Goal: Obtain resource: Download file/media

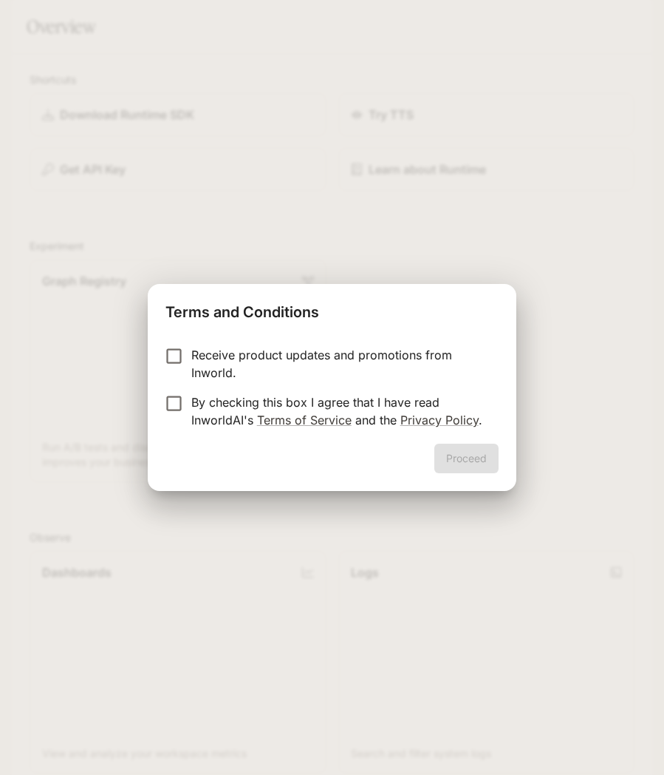
click at [373, 365] on p "Receive product updates and promotions from Inworld." at bounding box center [339, 363] width 296 height 35
click at [392, 410] on p "By checking this box I agree that I have read InworldAI's Terms of Service and …" at bounding box center [339, 410] width 296 height 35
click at [482, 468] on button "Proceed" at bounding box center [467, 458] width 64 height 30
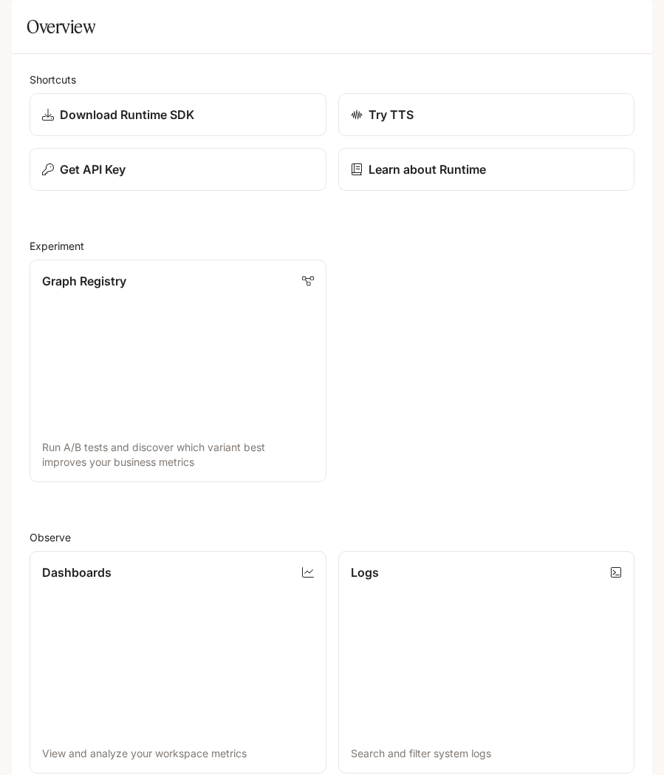
scroll to position [18, 0]
click at [21, 22] on icon "open drawer" at bounding box center [25, 20] width 15 height 15
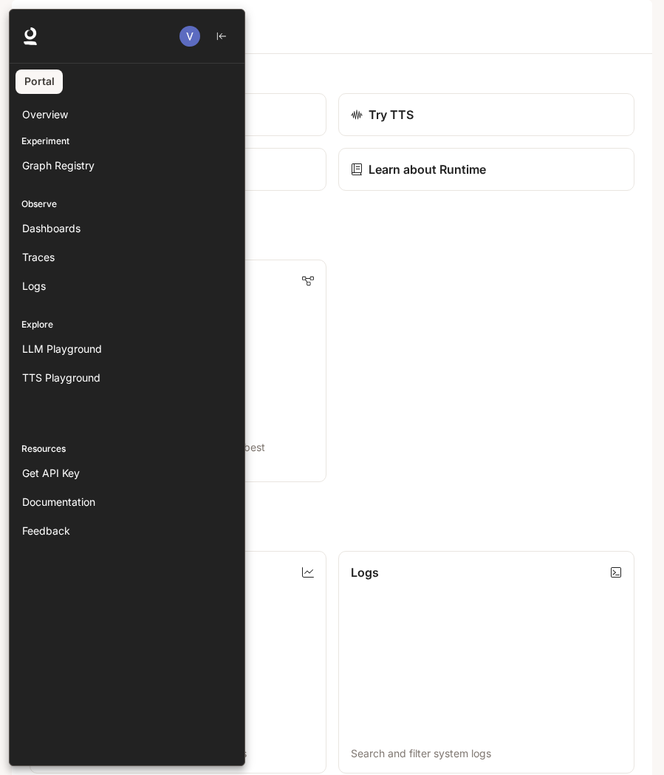
click at [54, 494] on span "Documentation" at bounding box center [58, 502] width 73 height 16
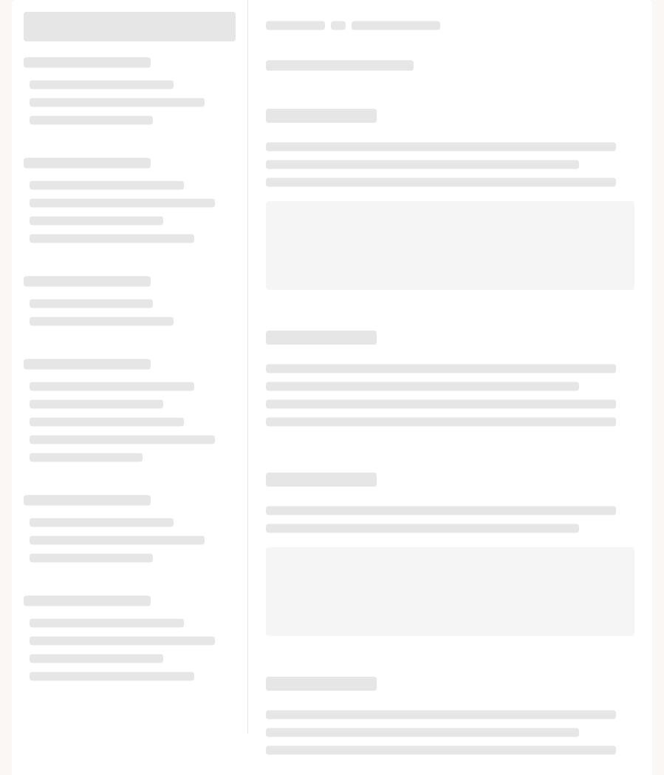
click at [29, 24] on icon "open drawer" at bounding box center [24, 21] width 13 height 10
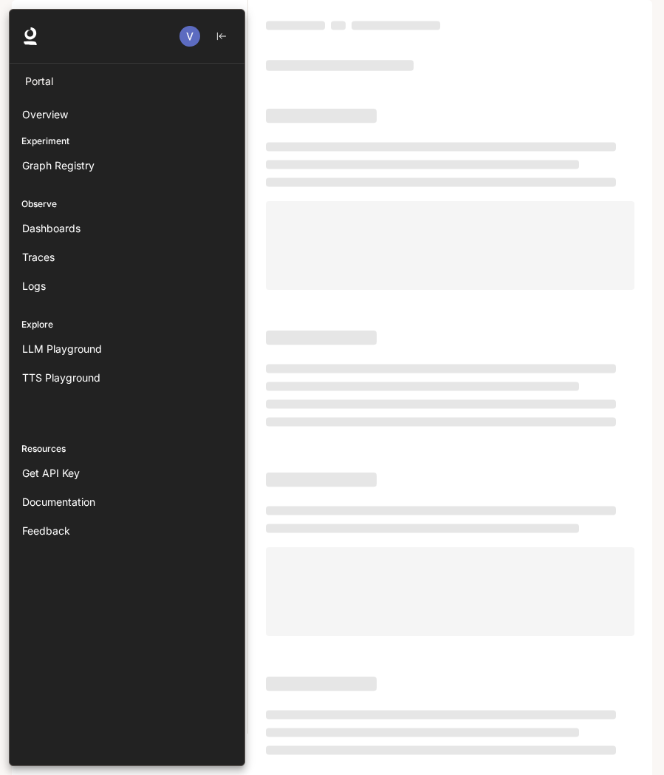
click at [35, 84] on link "Portal" at bounding box center [39, 81] width 47 height 24
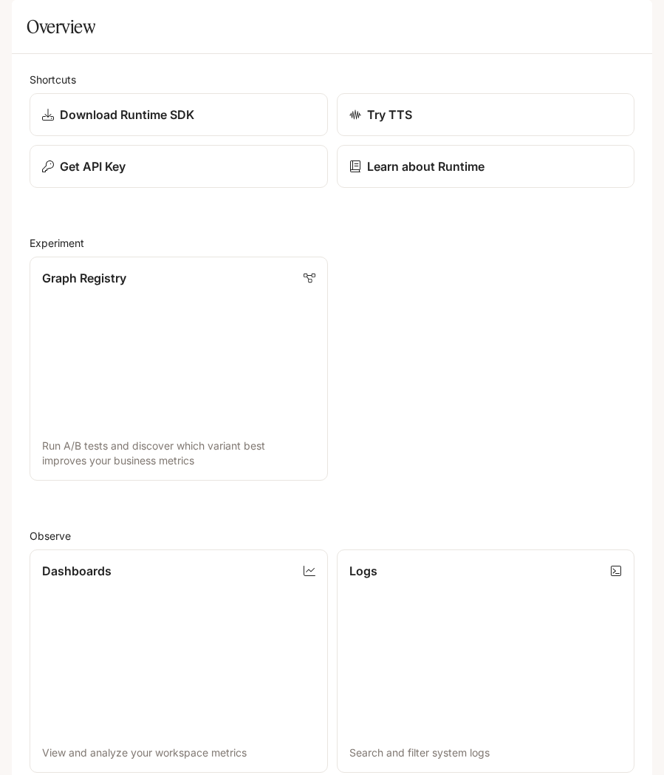
click at [24, 22] on icon "open drawer" at bounding box center [24, 20] width 15 height 15
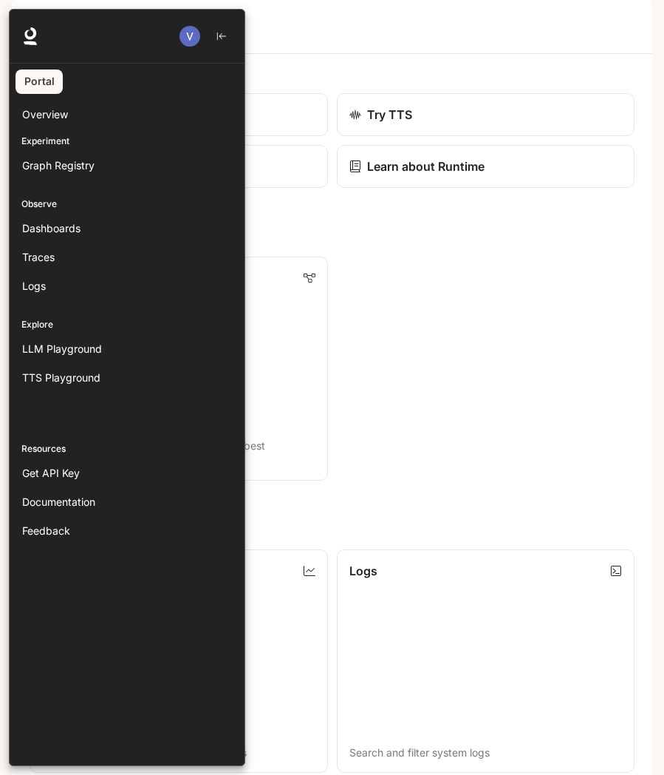
click at [29, 136] on p "Experiment" at bounding box center [127, 141] width 235 height 13
click at [41, 166] on span "Graph Registry" at bounding box center [58, 165] width 72 height 16
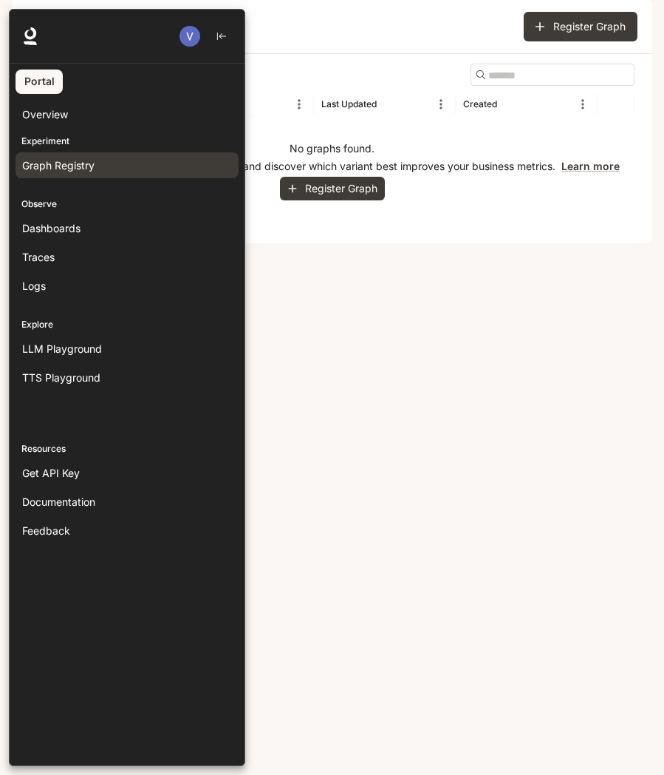
click at [29, 231] on span "Dashboards" at bounding box center [51, 228] width 58 height 16
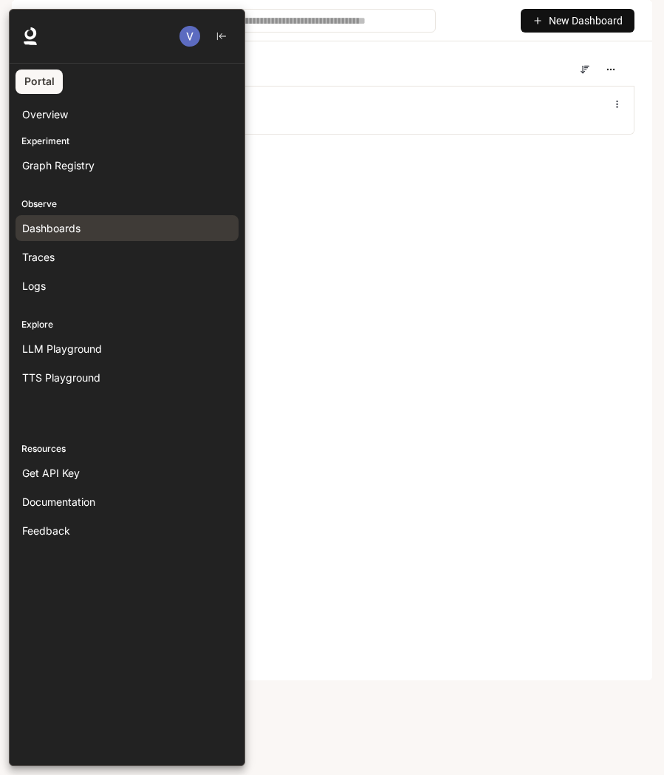
click at [36, 257] on span "Traces" at bounding box center [38, 257] width 33 height 16
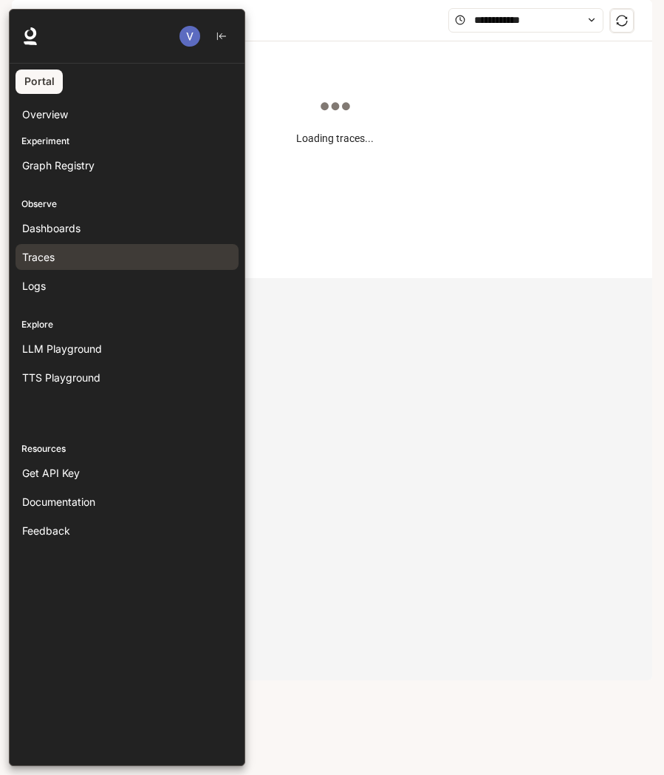
click at [34, 293] on link "Logs" at bounding box center [127, 286] width 223 height 26
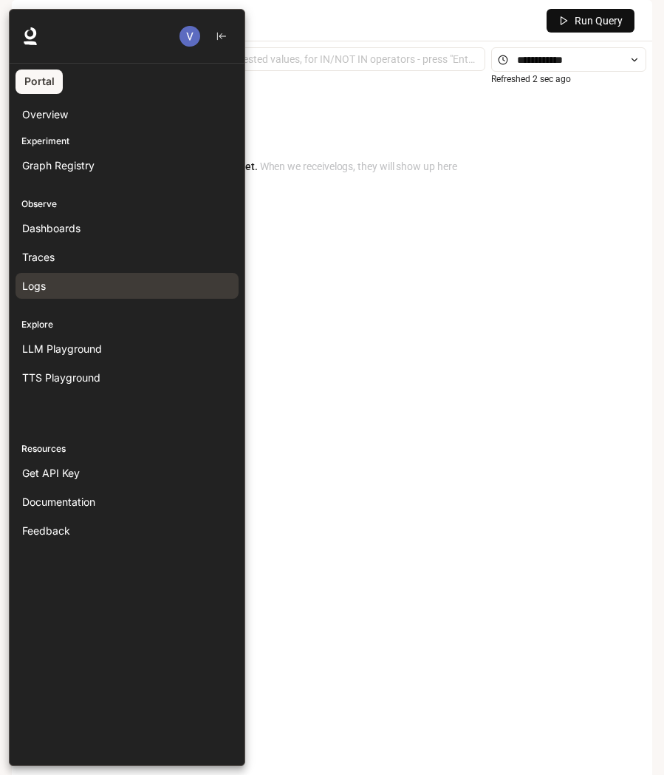
click at [44, 494] on span "Documentation" at bounding box center [58, 502] width 73 height 16
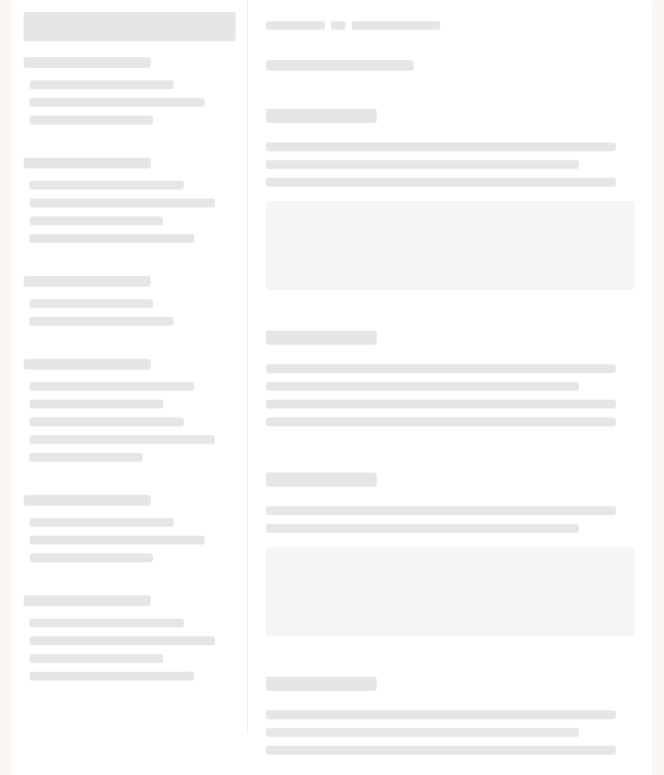
click at [29, 25] on icon "open drawer" at bounding box center [24, 21] width 13 height 10
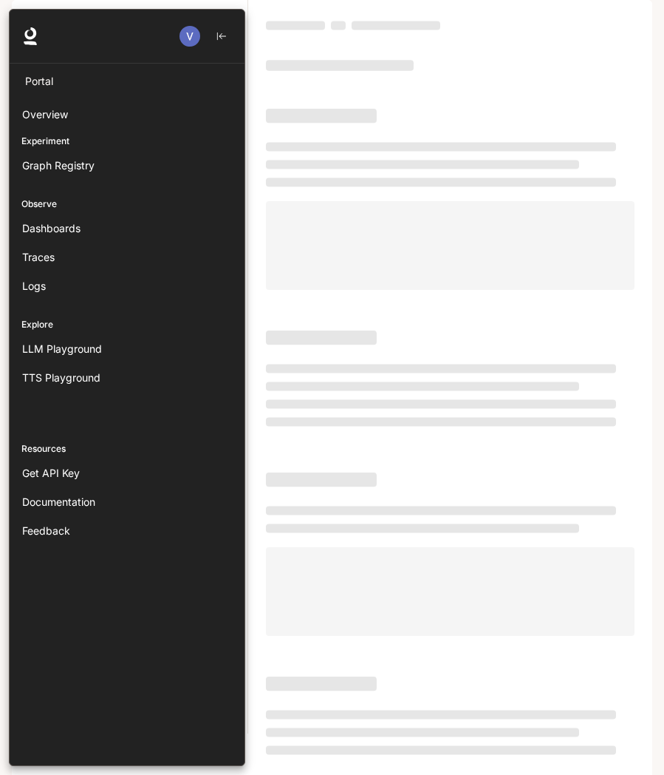
click at [30, 35] on icon at bounding box center [30, 36] width 18 height 18
click at [588, 536] on div at bounding box center [341, 387] width 664 height 757
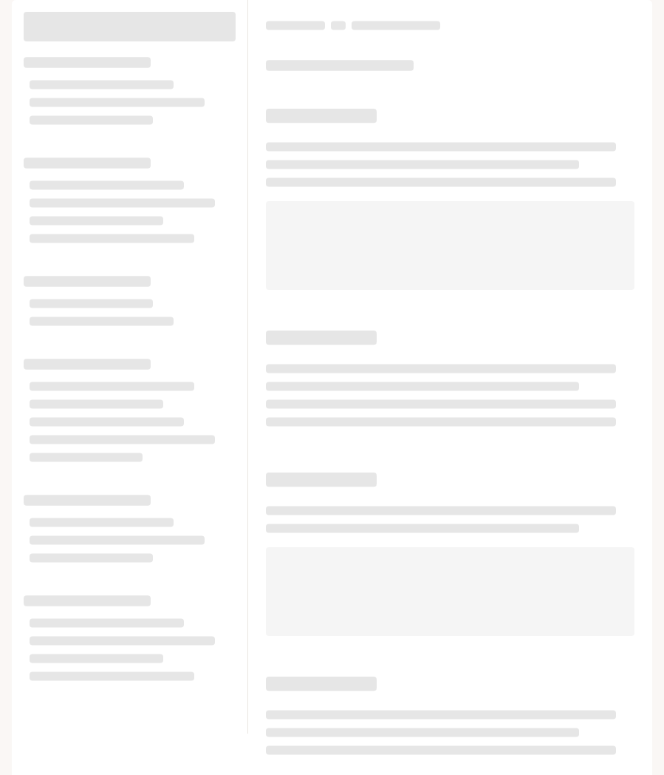
scroll to position [18, 0]
click at [91, 20] on p "Default" at bounding box center [89, 21] width 36 height 13
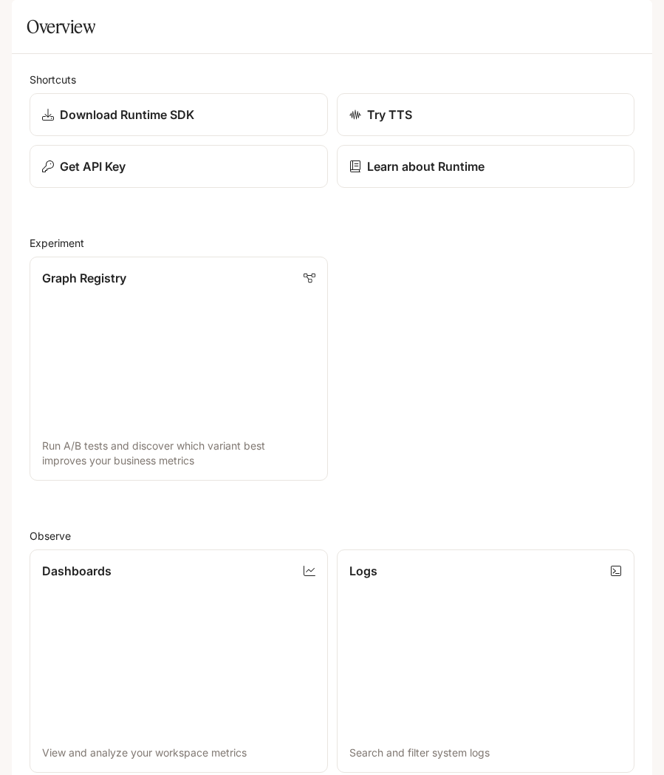
click at [72, 123] on p "Download Runtime SDK" at bounding box center [127, 115] width 135 height 18
